Goal: Task Accomplishment & Management: Complete application form

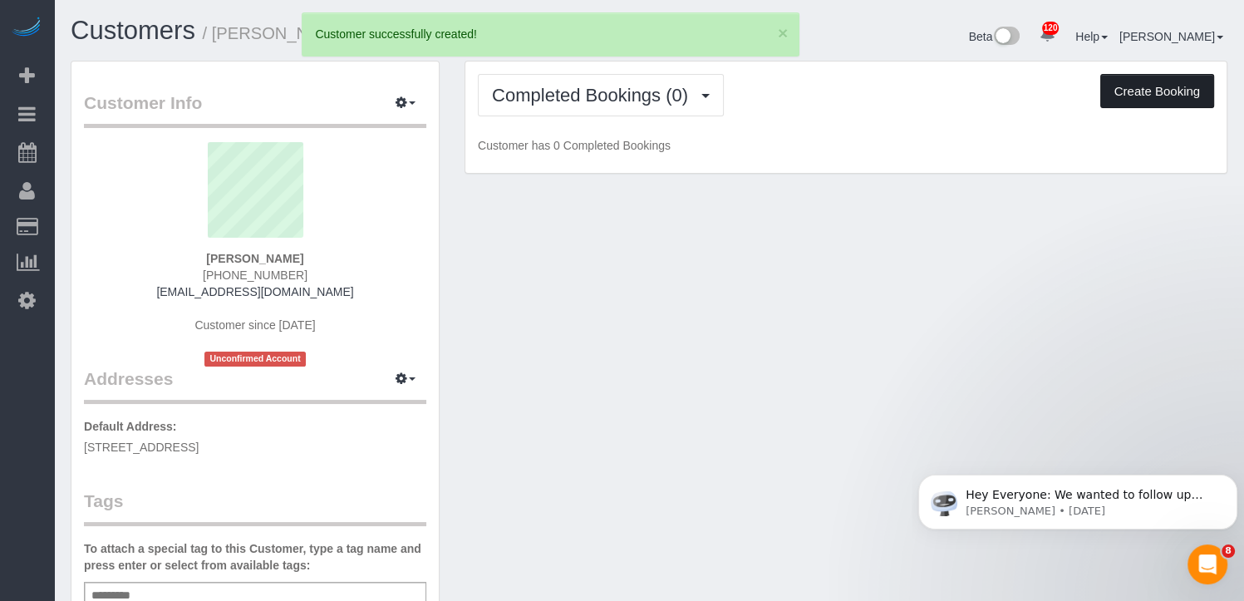
click at [1142, 88] on button "Create Booking" at bounding box center [1157, 91] width 114 height 35
select select "IA"
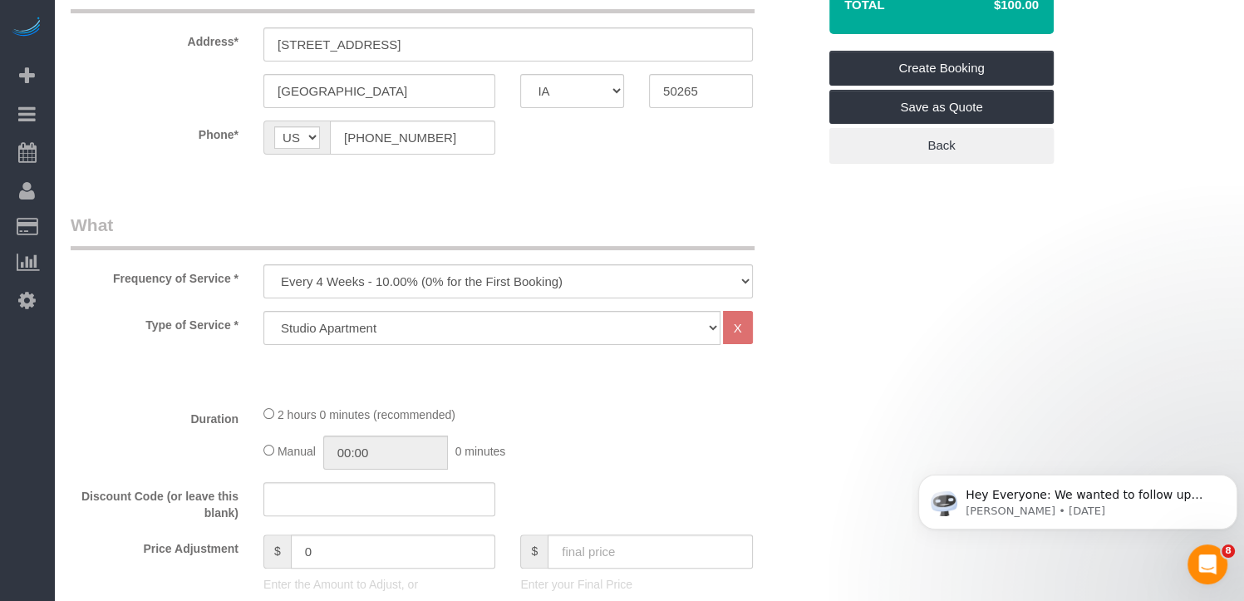
scroll to position [332, 0]
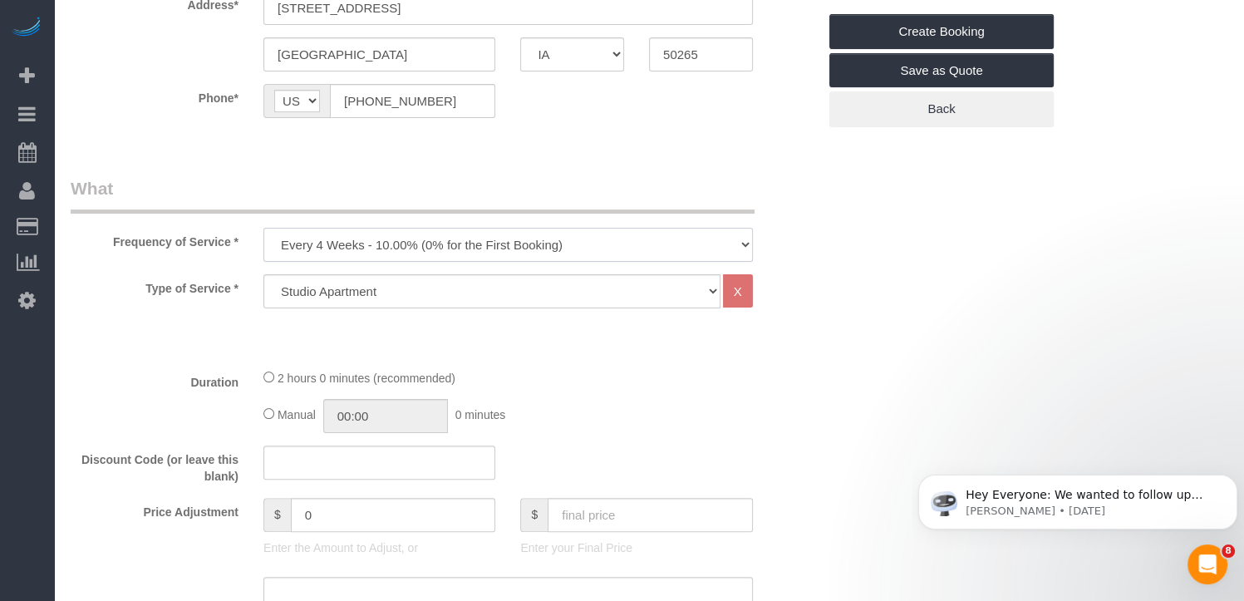
click at [548, 242] on select "Every 6 Weeks (0% for the First Booking) One Time Every 8 Weeks (0% for the Fir…" at bounding box center [507, 245] width 489 height 34
select select "object:2166"
click at [263, 228] on select "Every 6 Weeks (0% for the First Booking) One Time Every 8 Weeks (0% for the Fir…" at bounding box center [507, 245] width 489 height 34
click at [402, 291] on select "Studio Apartment 1 Bedroom Home 2 Bedroom Home 3 Bedroom Home 4 Bedroom Home 5 …" at bounding box center [491, 291] width 457 height 34
select select "16"
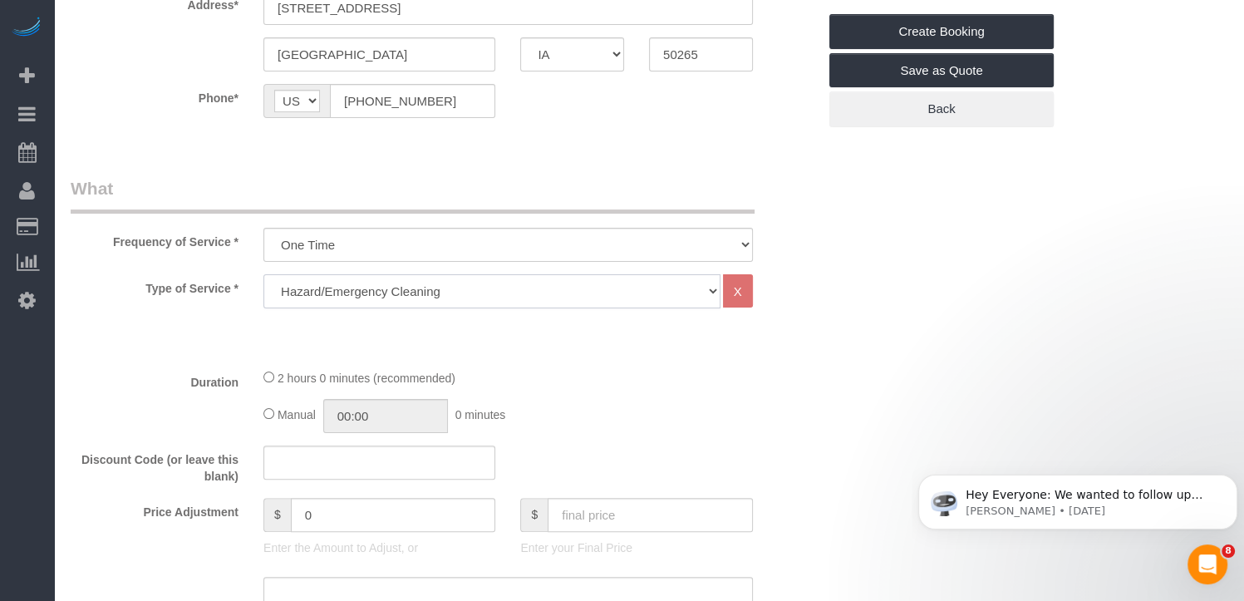
click at [263, 274] on select "Studio Apartment 1 Bedroom Home 2 Bedroom Home 3 Bedroom Home 4 Bedroom Home 5 …" at bounding box center [491, 291] width 457 height 34
select select "1"
select select "180"
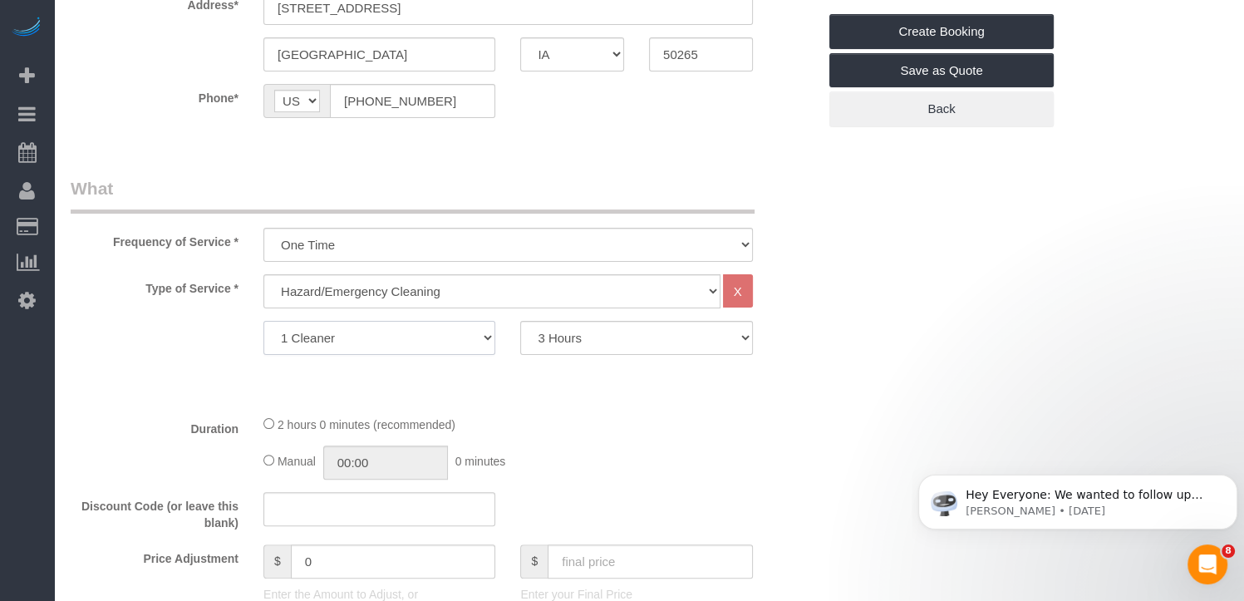
click at [465, 338] on select "1 Cleaner 2 Cleaners" at bounding box center [379, 338] width 232 height 34
click at [382, 278] on select "Studio Apartment 1 Bedroom Home 2 Bedroom Home 3 Bedroom Home 4 Bedroom Home 5 …" at bounding box center [491, 291] width 457 height 34
select select "15"
click at [263, 274] on select "Studio Apartment 1 Bedroom Home 2 Bedroom Home 3 Bedroom Home 4 Bedroom Home 5 …" at bounding box center [491, 291] width 457 height 34
click at [562, 326] on select "2 Hours 3 Hours 4 Hours 5 Hours 6 Hours 7 Hours 8 Hours" at bounding box center [636, 338] width 232 height 34
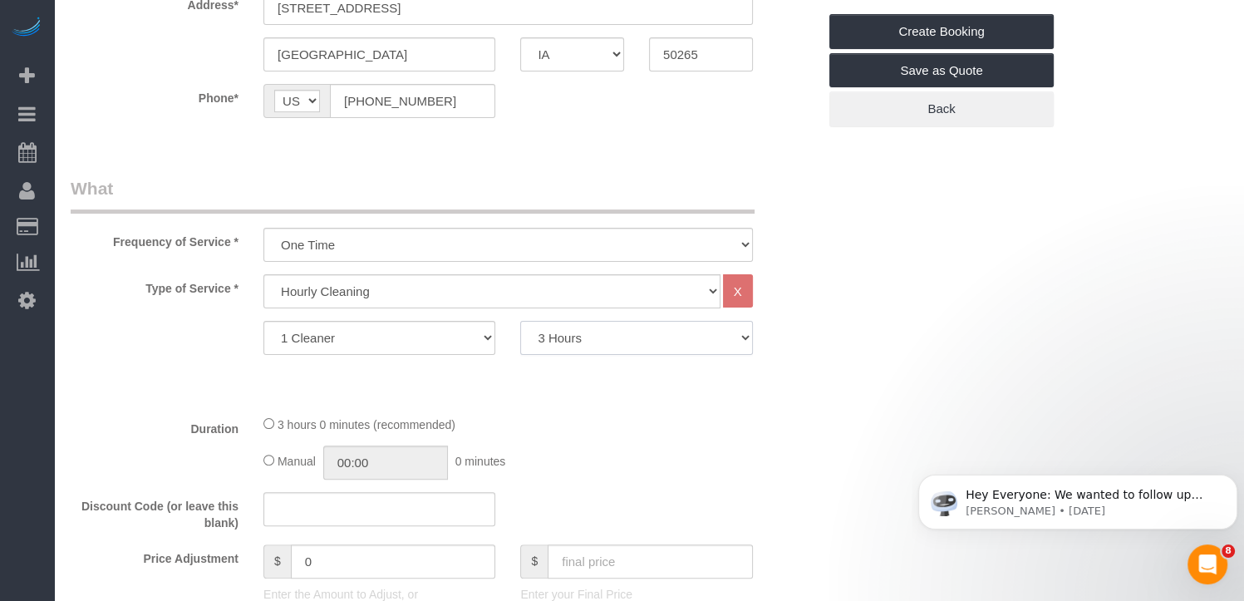
select select "120"
click at [520, 321] on select "2 Hours 3 Hours 4 Hours 5 Hours 6 Hours 7 Hours 8 Hours" at bounding box center [636, 338] width 232 height 34
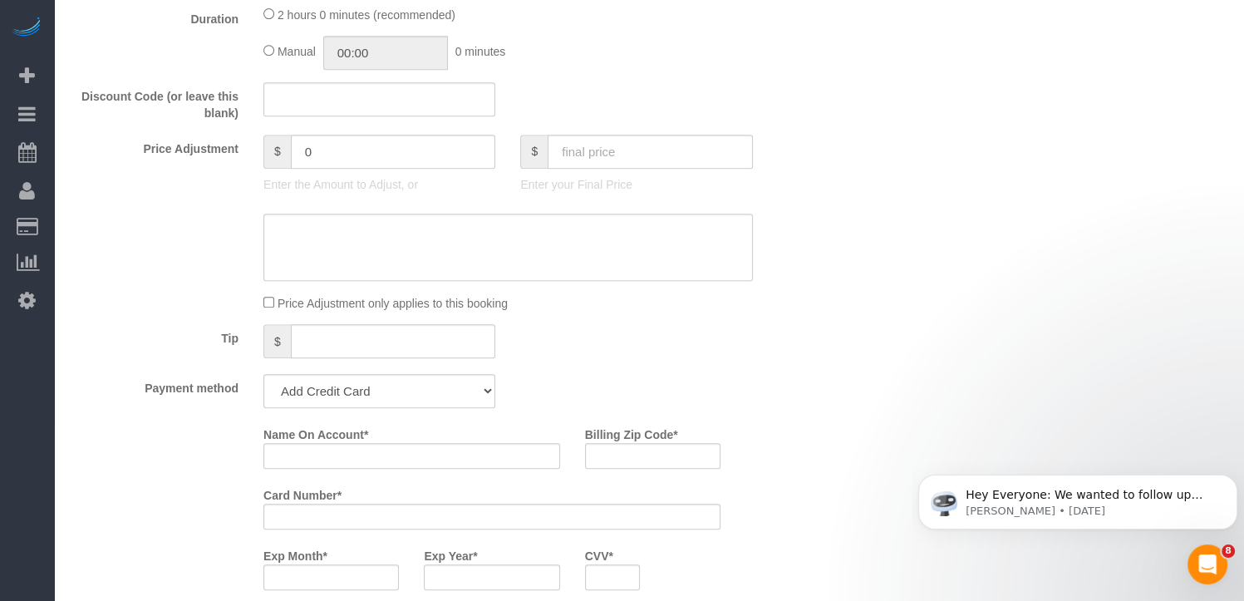
scroll to position [831, 0]
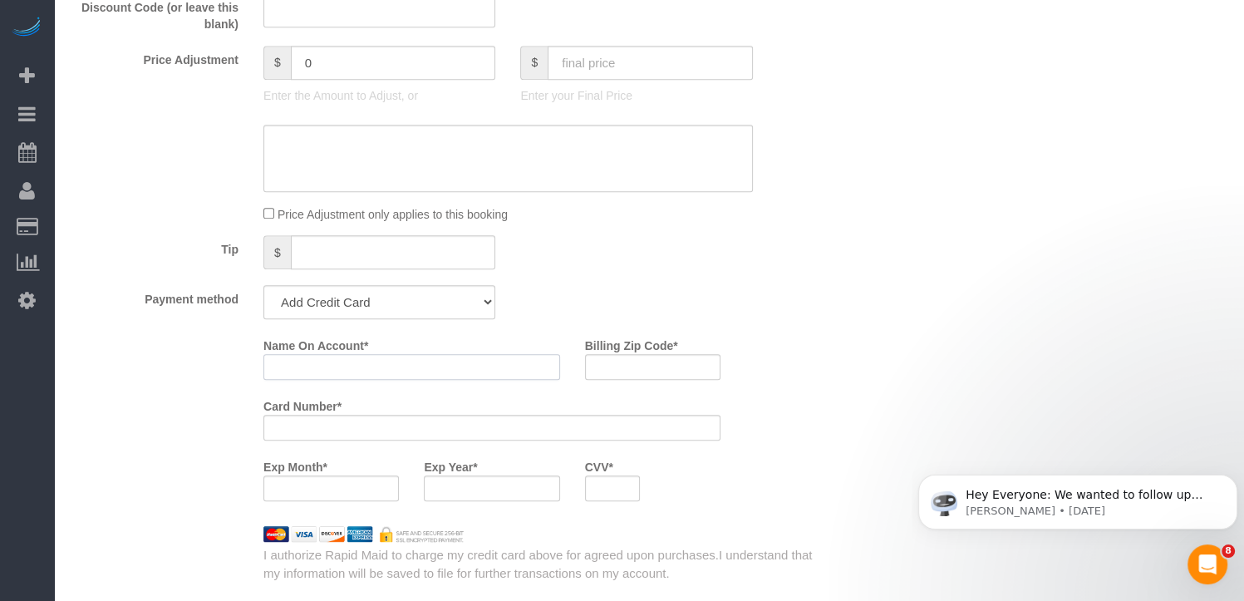
click at [353, 368] on input "Name On Account *" at bounding box center [411, 367] width 297 height 26
type input "[PERSON_NAME]"
type input "50265"
click at [710, 521] on div "Name On Account * [PERSON_NAME] Billing Zip Code * 50265 Card Number * Exp Mont…" at bounding box center [444, 456] width 746 height 250
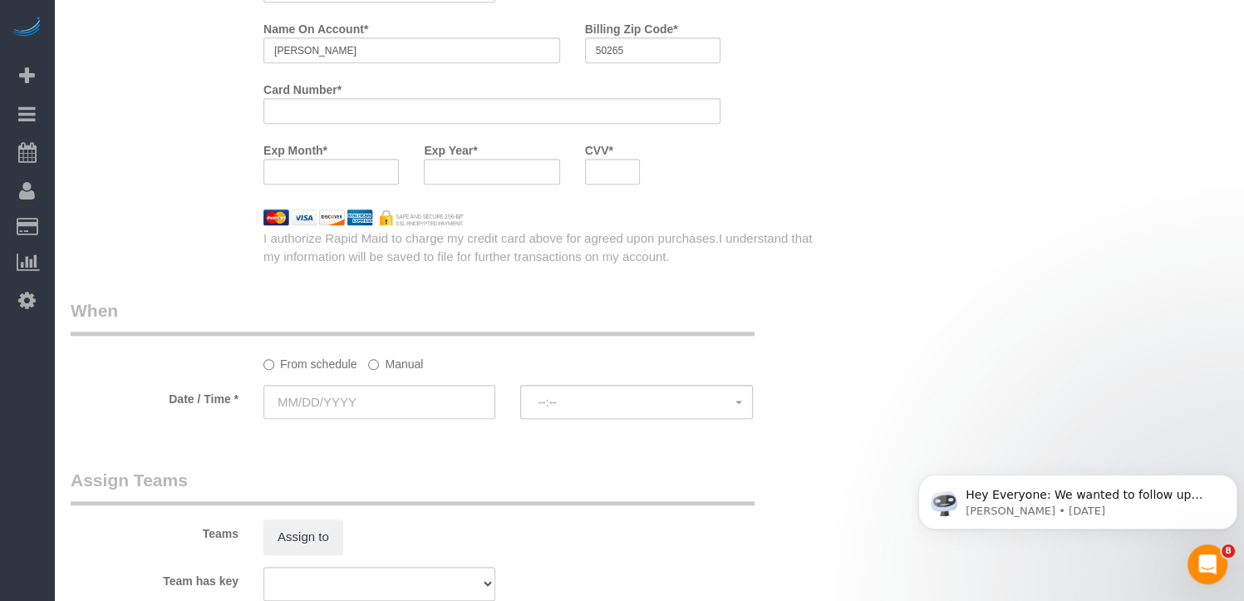
scroll to position [1163, 0]
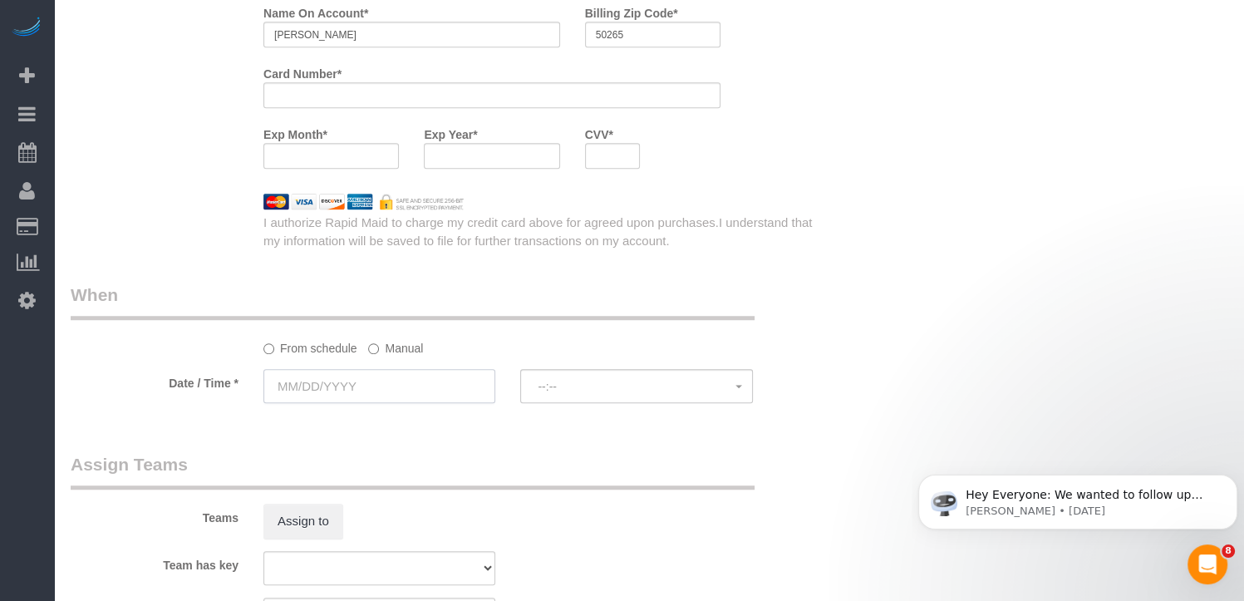
click at [302, 385] on input "text" at bounding box center [379, 386] width 232 height 34
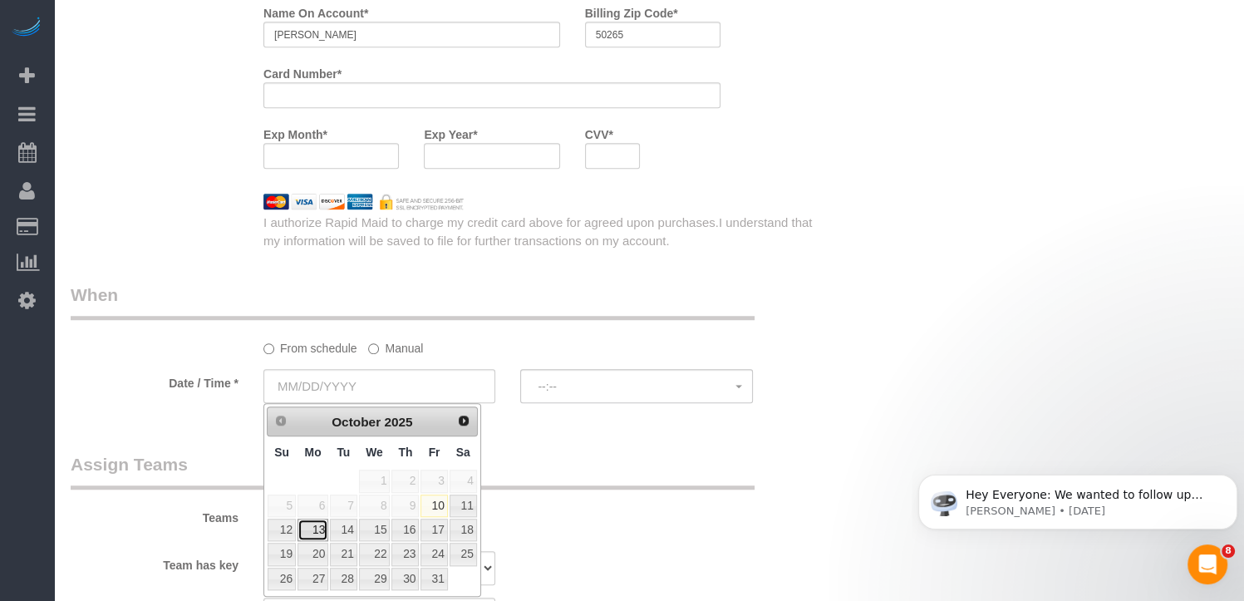
click at [307, 522] on link "13" at bounding box center [312, 529] width 31 height 22
type input "[DATE]"
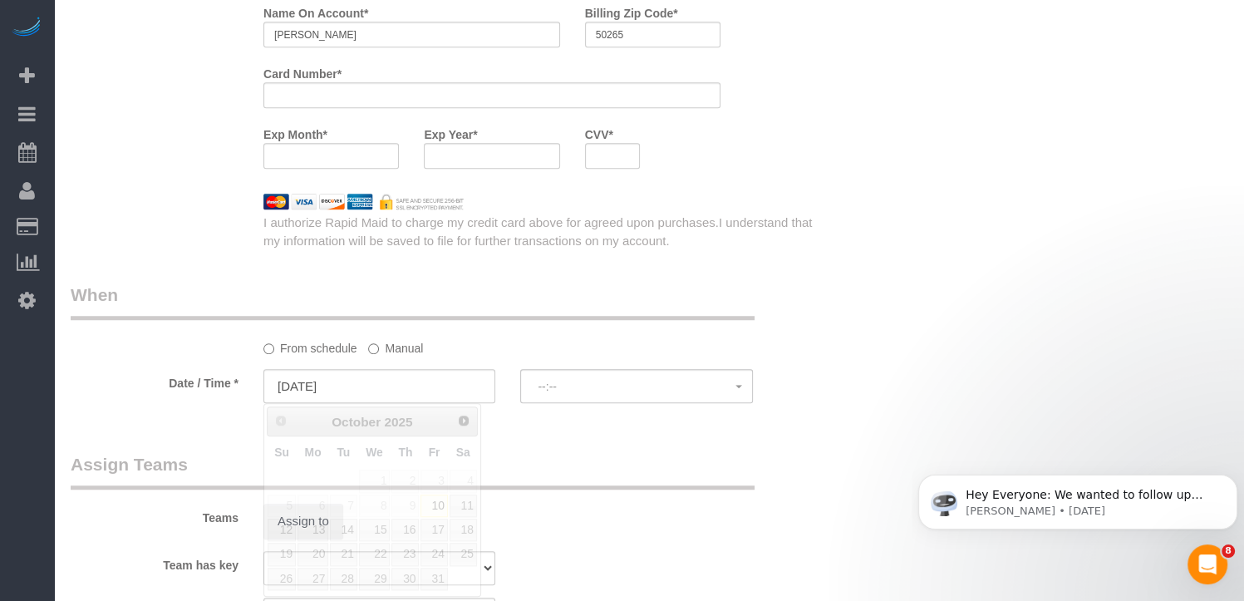
select select "spot1"
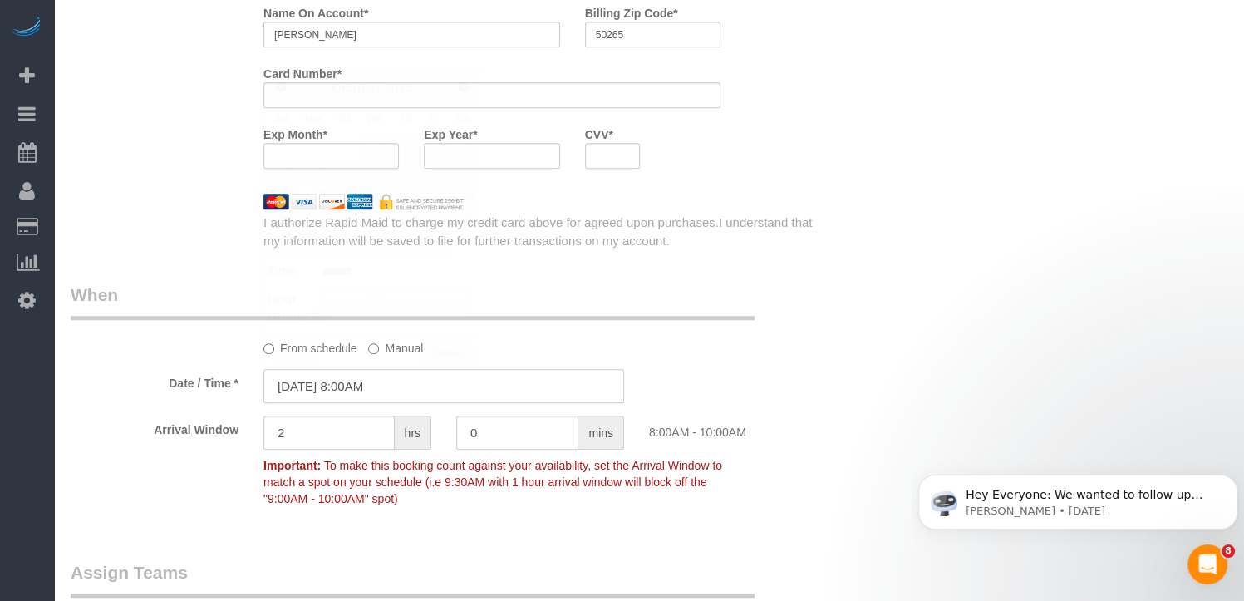
click at [366, 385] on input "[DATE] 8:00AM" at bounding box center [443, 386] width 361 height 34
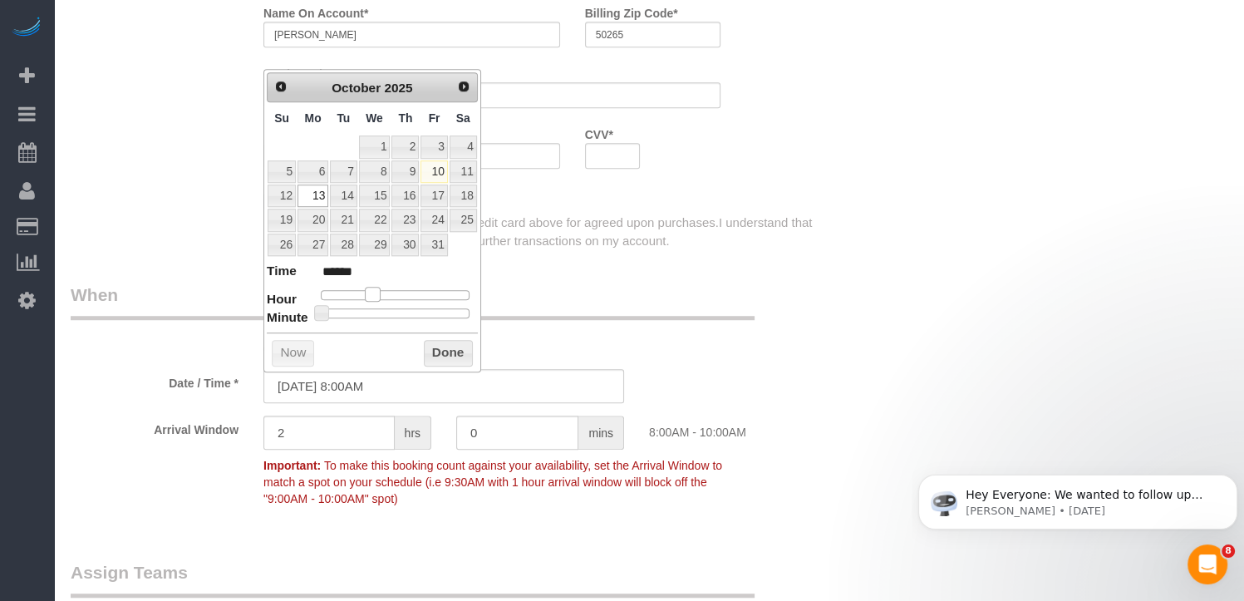
type input "[DATE] 7:00AM"
type input "******"
type input "[DATE] 6:00AM"
type input "******"
type input "[DATE] 7:00AM"
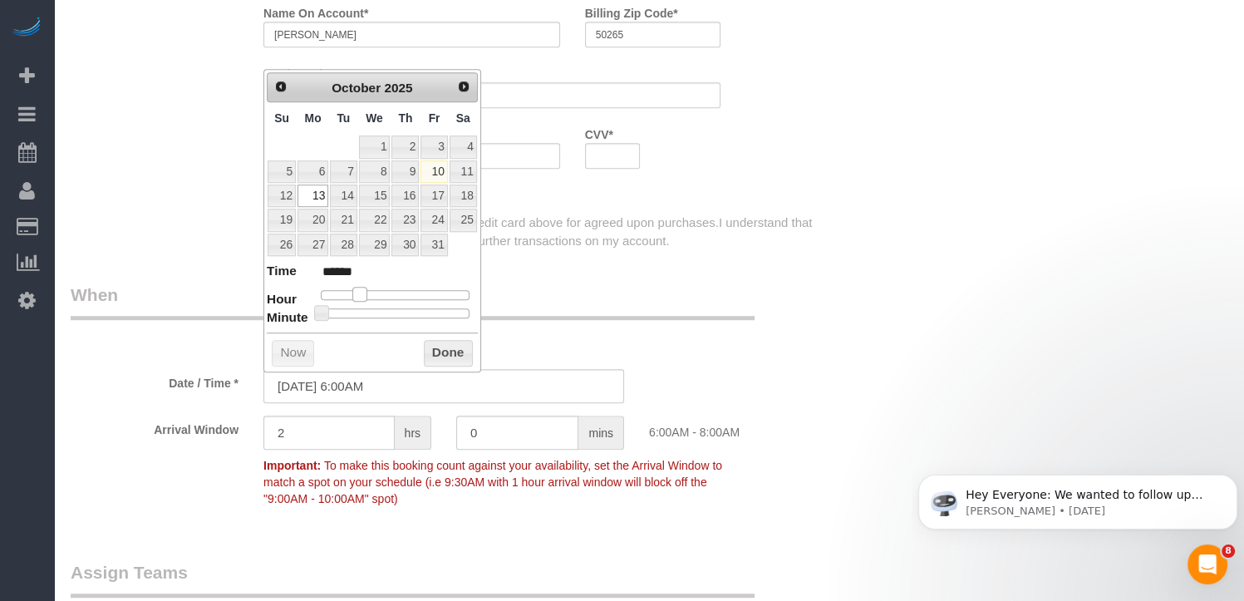
type input "******"
type input "[DATE] 8:00AM"
type input "******"
type input "[DATE] 9:00AM"
type input "******"
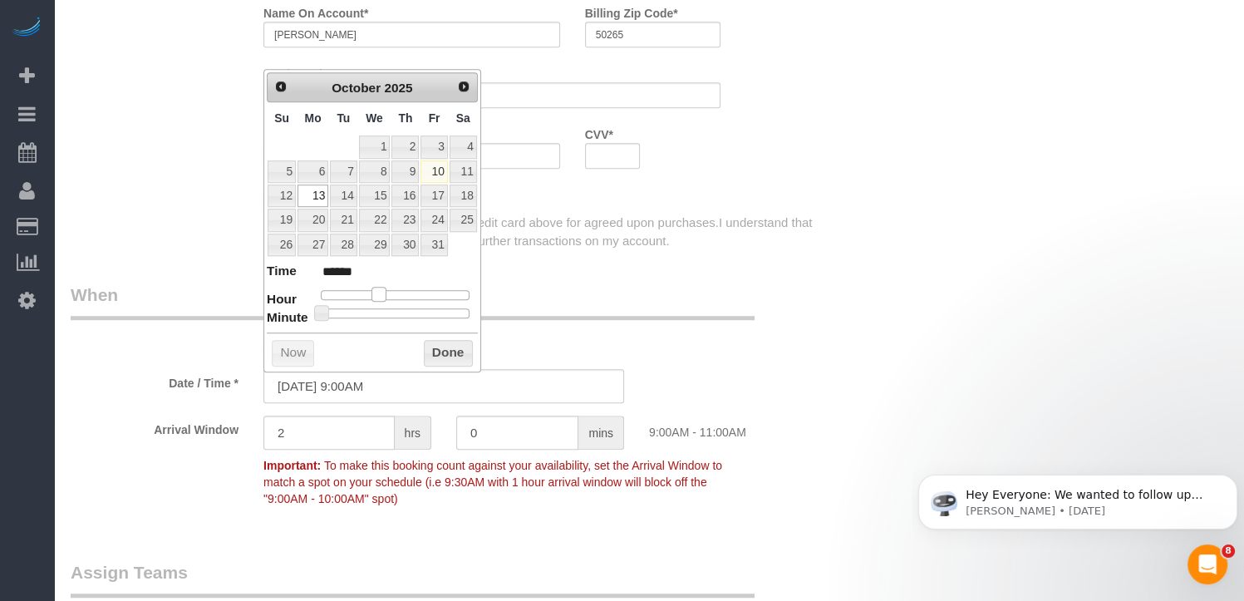
type input "[DATE] 10:00AM"
type input "*******"
drag, startPoint x: 375, startPoint y: 288, endPoint x: 385, endPoint y: 288, distance: 10.8
click at [385, 288] on span at bounding box center [385, 294] width 15 height 15
click at [439, 341] on button "Done" at bounding box center [448, 353] width 49 height 27
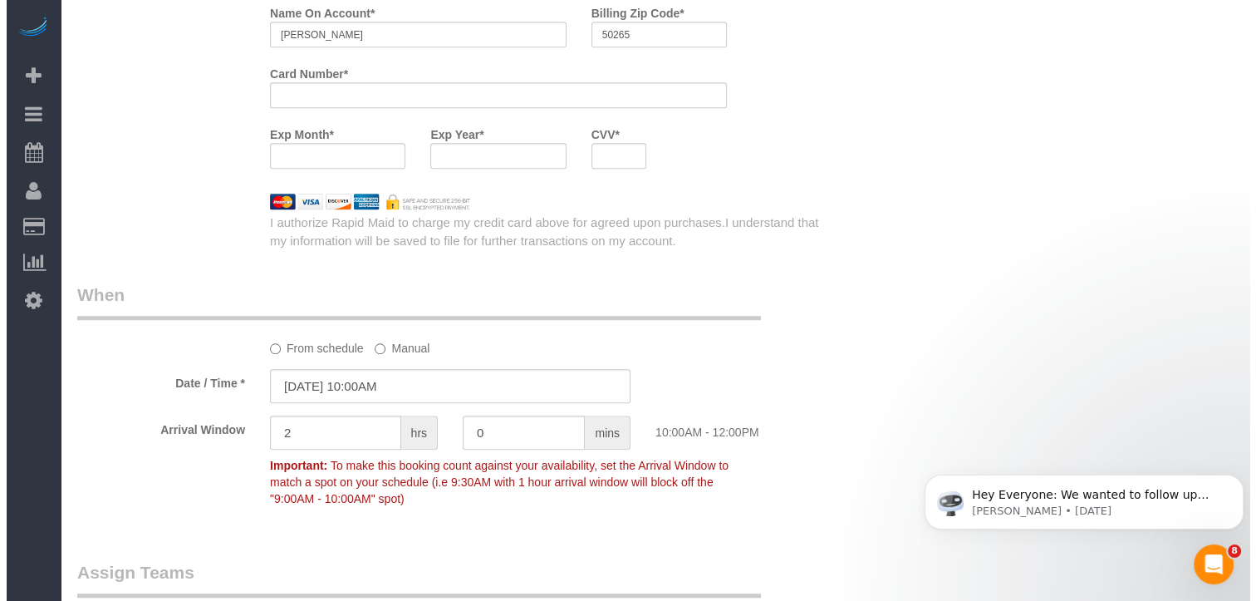
scroll to position [1412, 0]
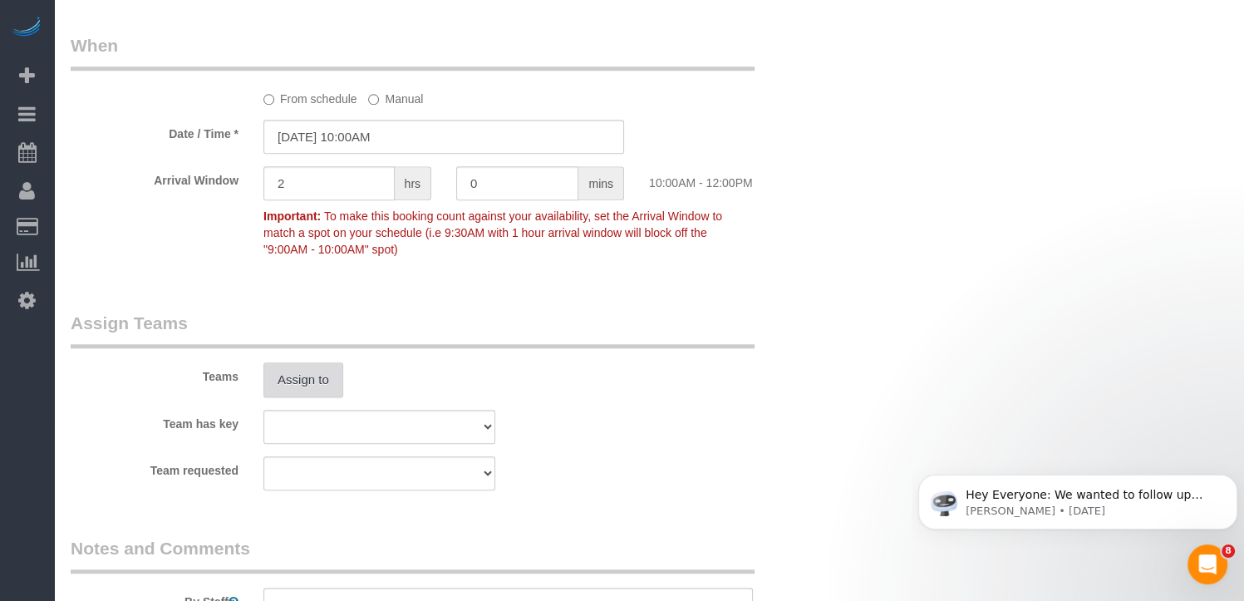
click at [274, 375] on button "Assign to" at bounding box center [303, 379] width 80 height 35
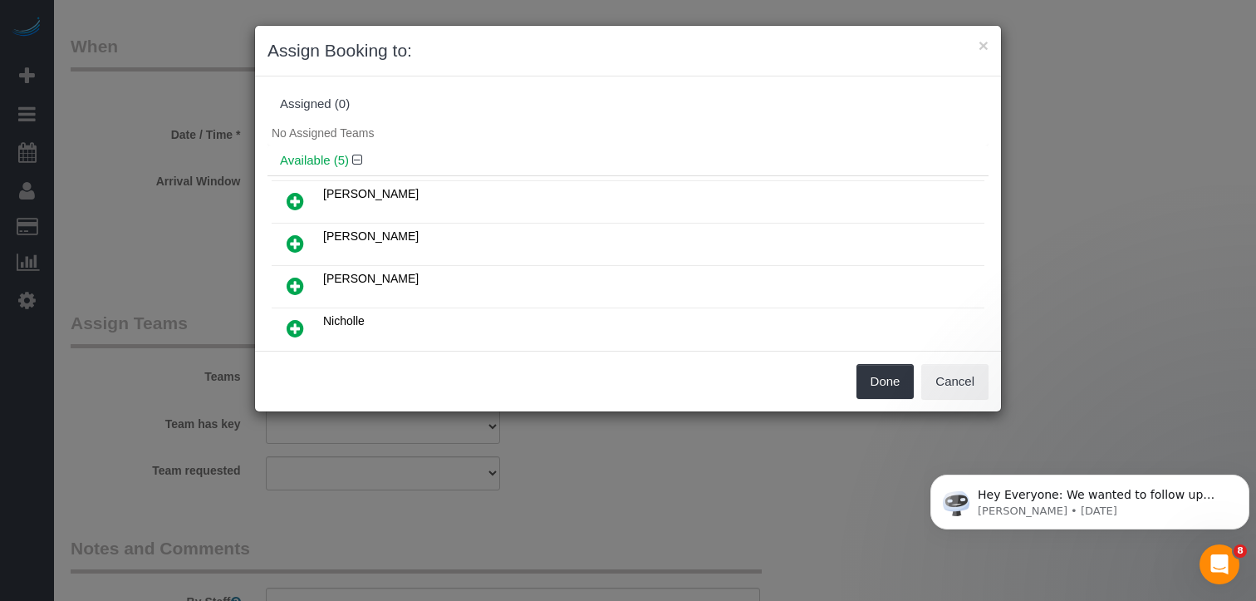
scroll to position [120, 0]
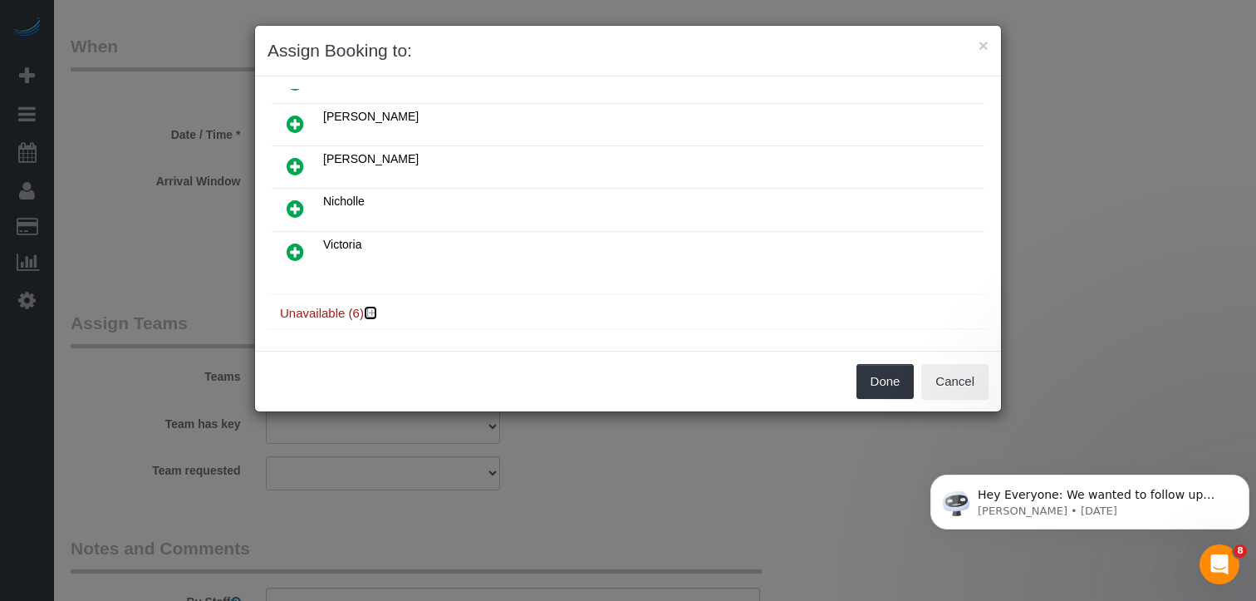
click at [376, 307] on icon at bounding box center [372, 313] width 10 height 12
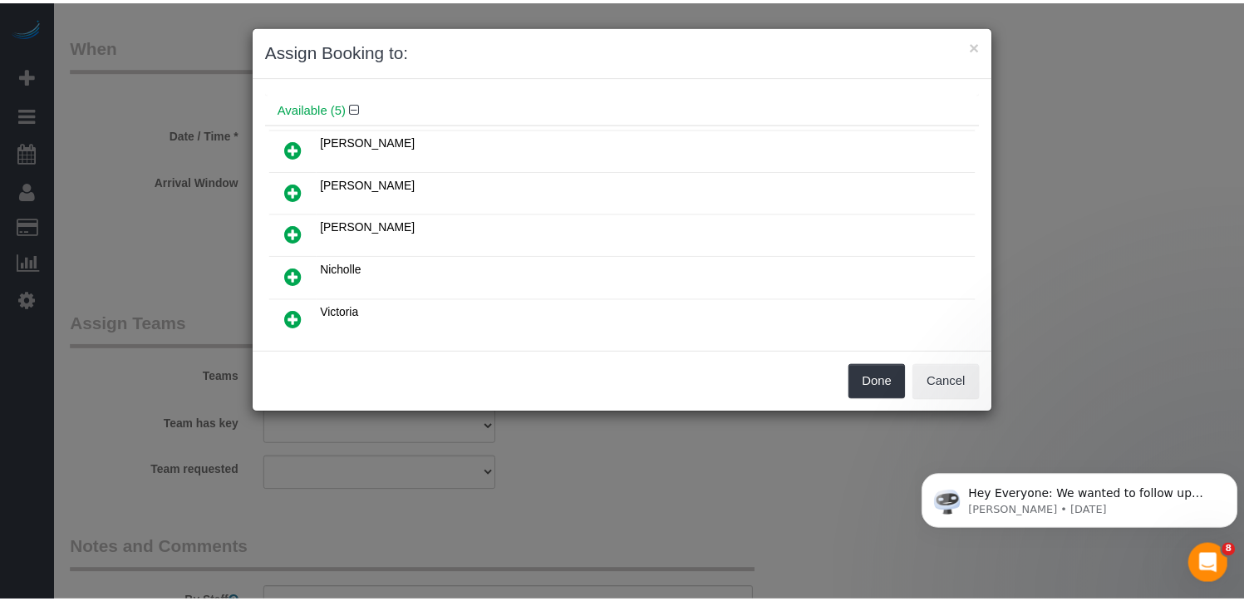
scroll to position [16, 0]
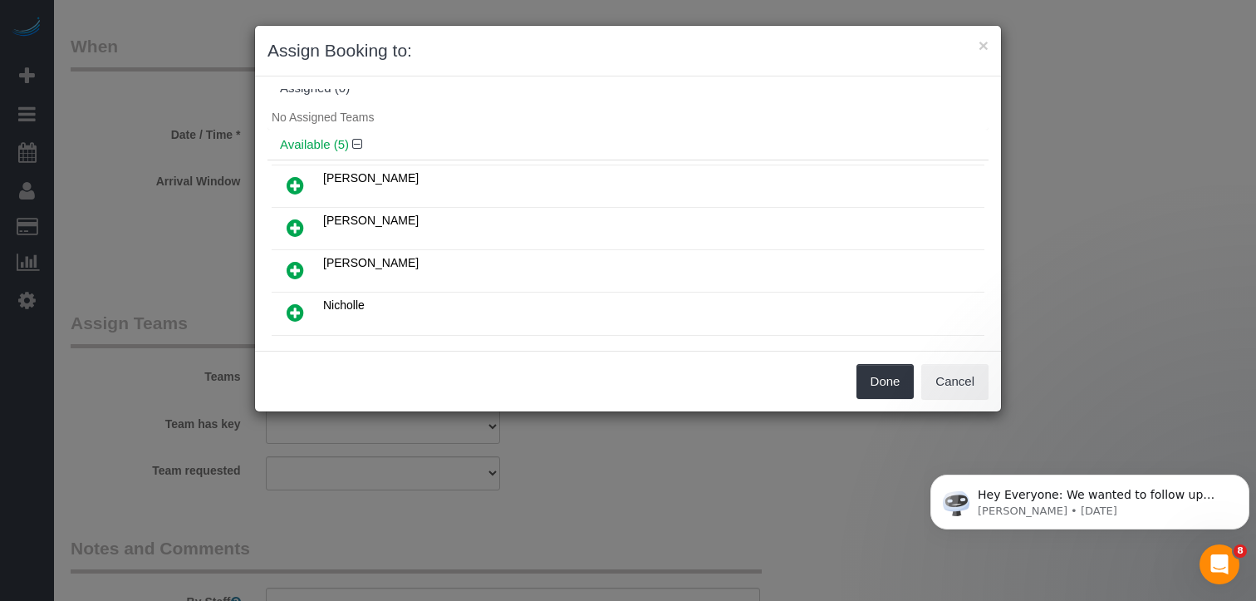
click at [294, 223] on icon at bounding box center [295, 228] width 17 height 20
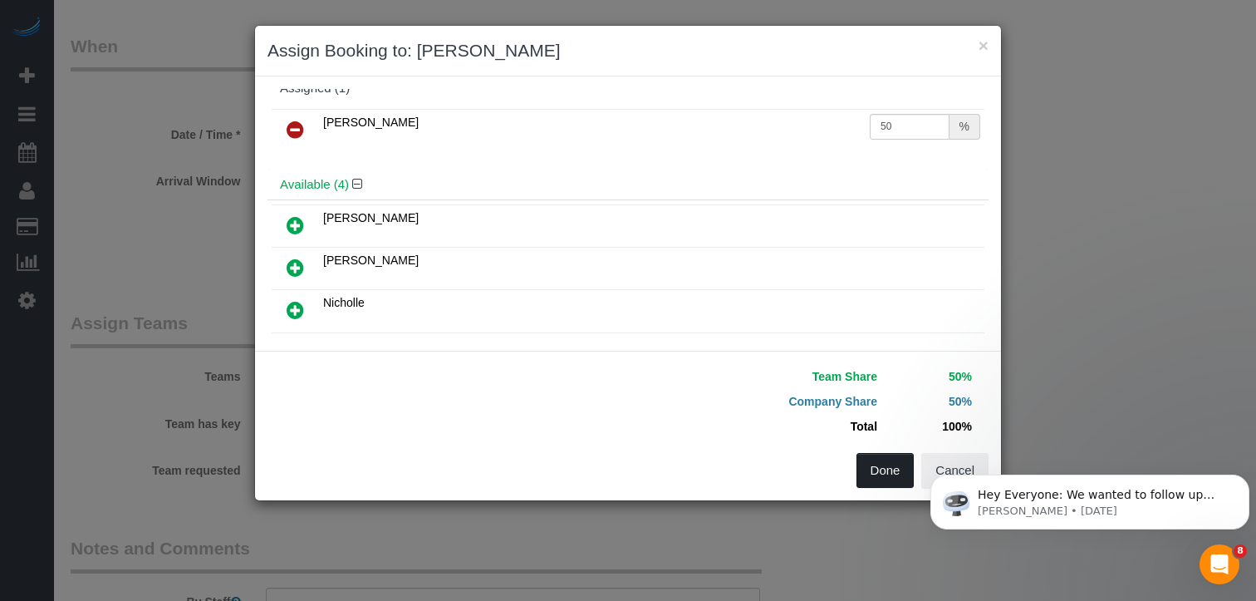
click at [883, 472] on button "Done" at bounding box center [886, 470] width 58 height 35
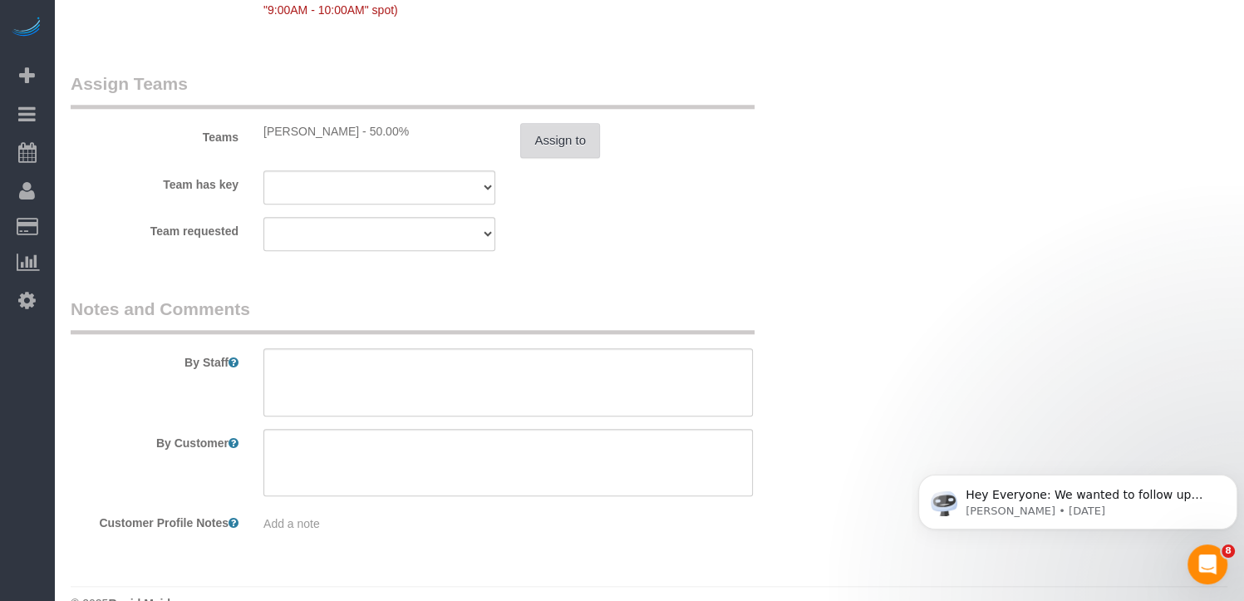
scroll to position [1685, 0]
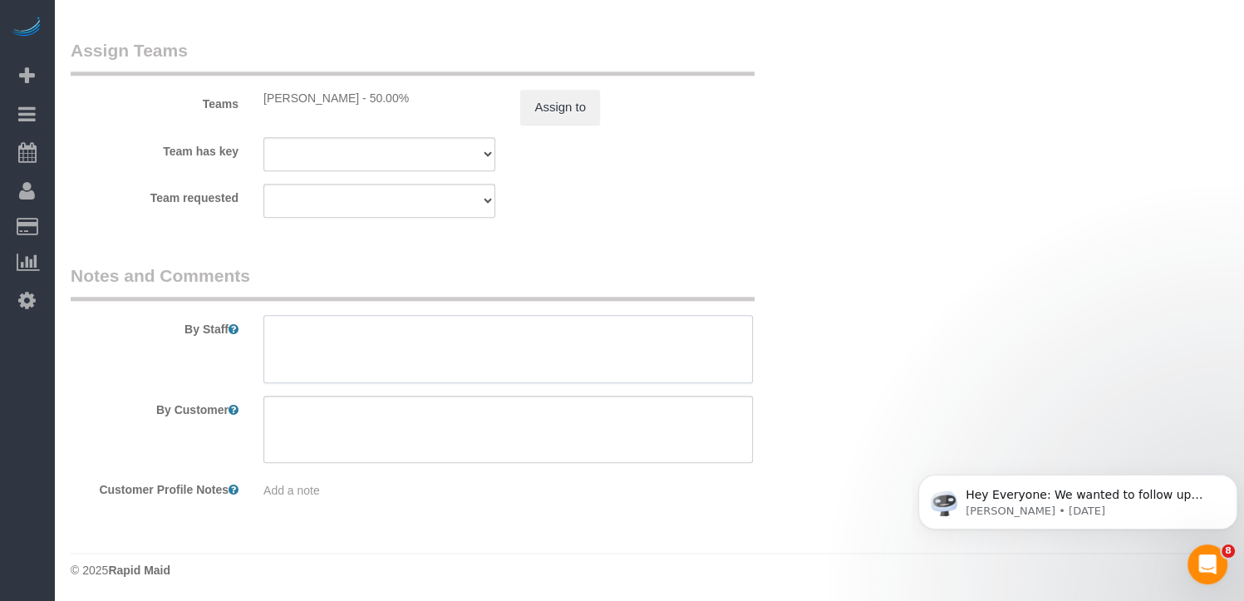
click at [349, 326] on textarea at bounding box center [507, 349] width 489 height 68
click at [509, 346] on textarea at bounding box center [507, 349] width 489 height 68
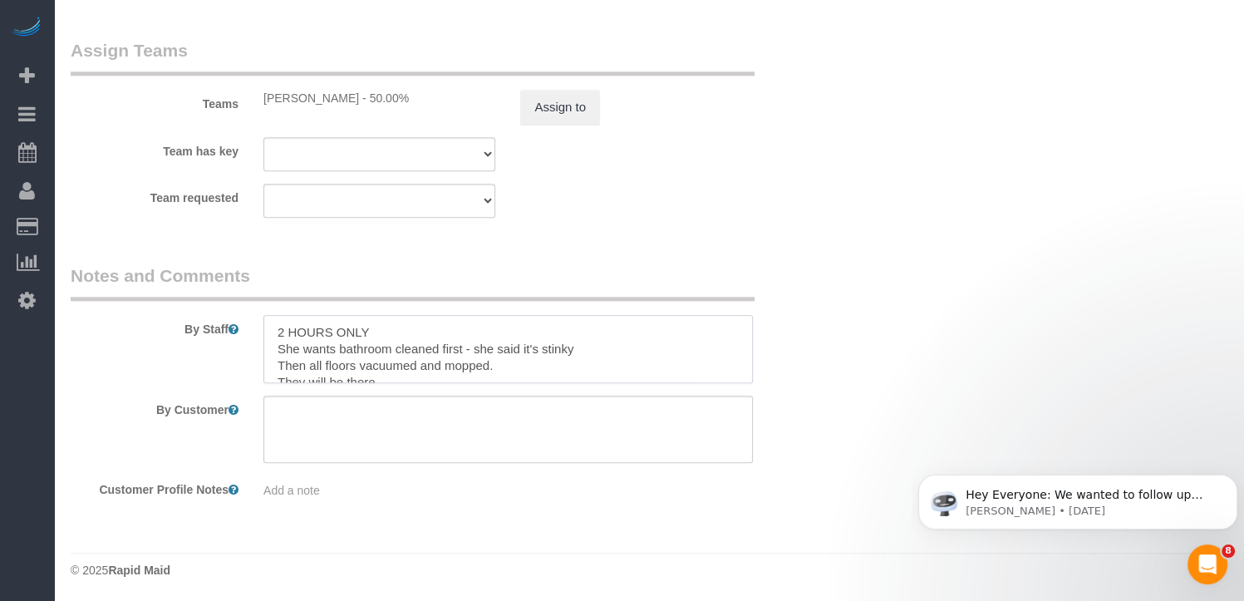
click at [401, 324] on textarea at bounding box center [507, 349] width 489 height 68
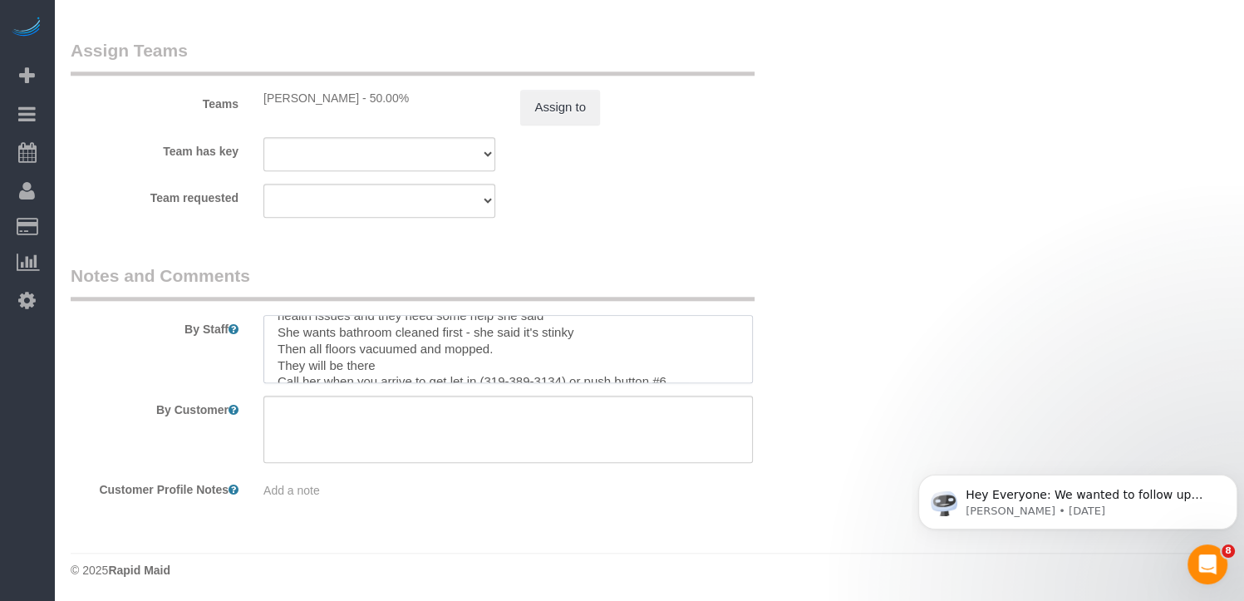
scroll to position [66, 0]
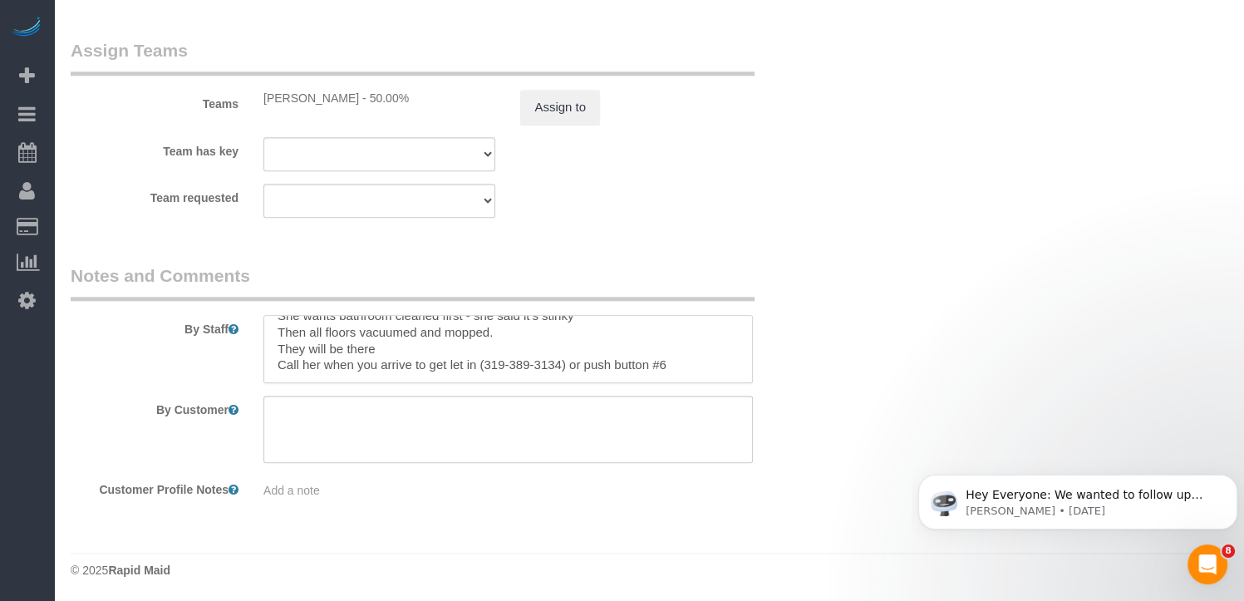
click at [680, 348] on textarea at bounding box center [507, 349] width 489 height 68
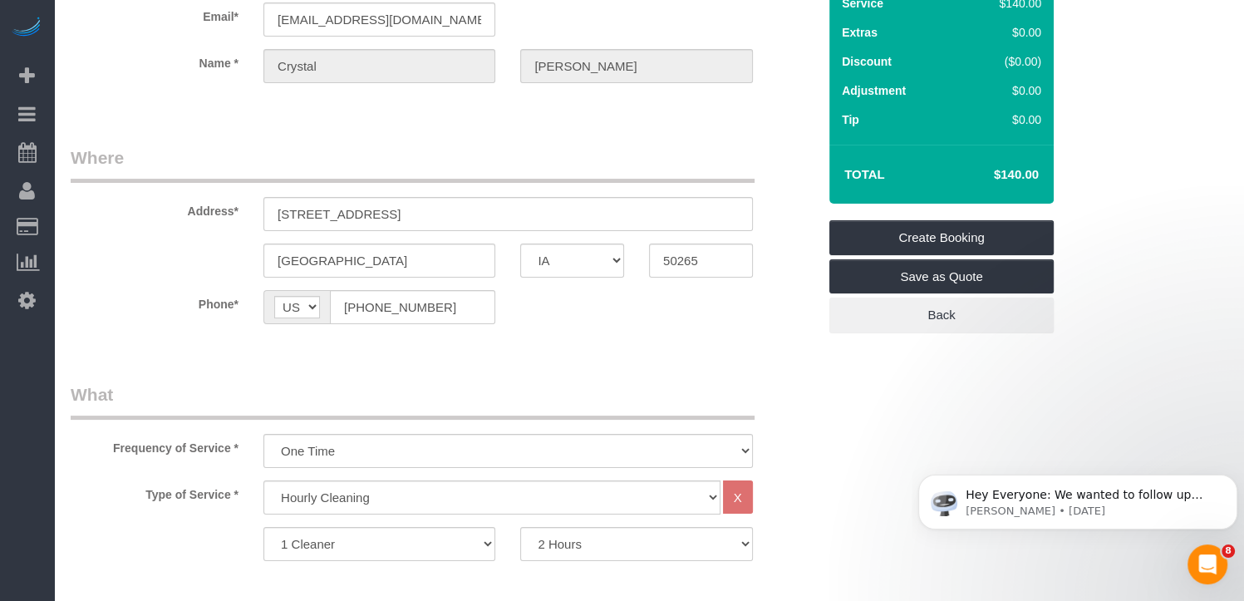
scroll to position [0, 0]
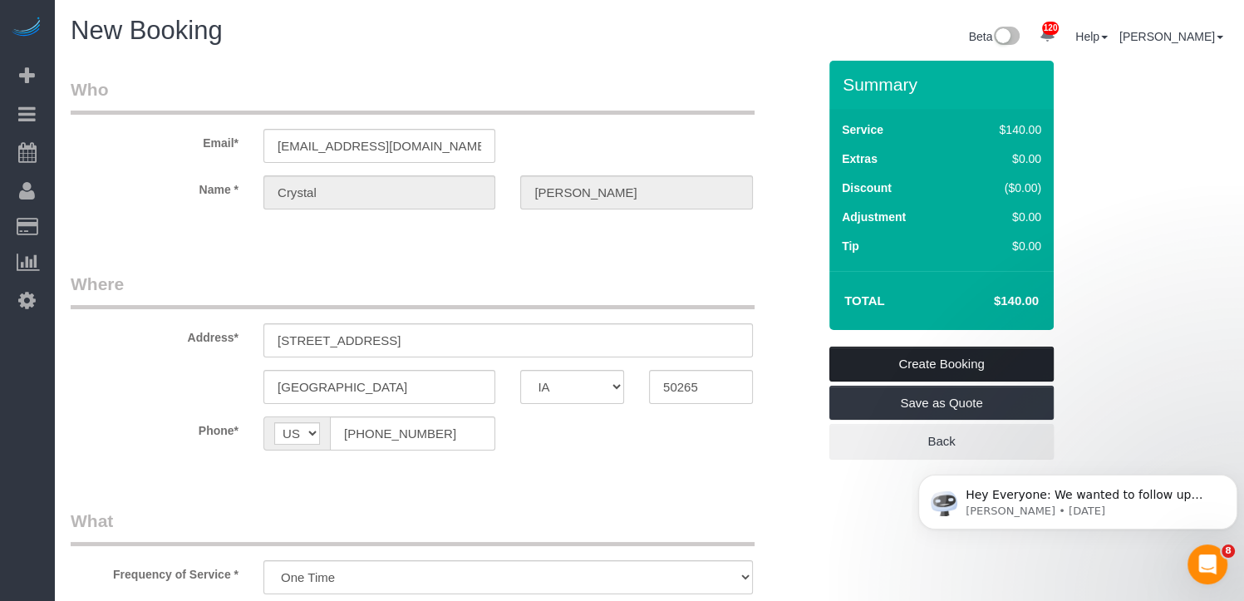
type textarea "2 HOURS ONLY health issues and they need some help she said She wants bathroom …"
click at [950, 365] on link "Create Booking" at bounding box center [941, 363] width 224 height 35
